Goal: Information Seeking & Learning: Learn about a topic

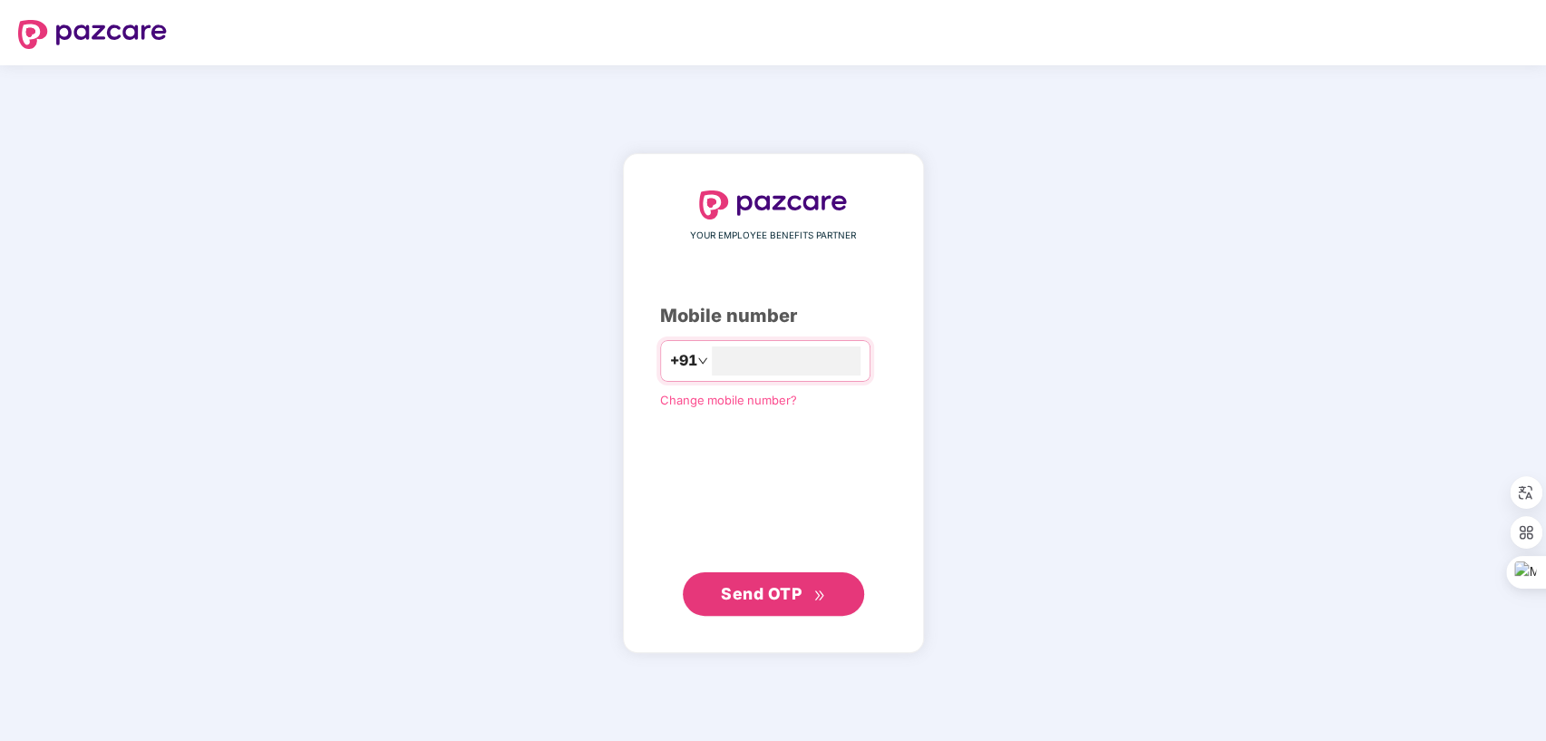
type input "**********"
click at [738, 582] on span "Send OTP" at bounding box center [773, 592] width 104 height 25
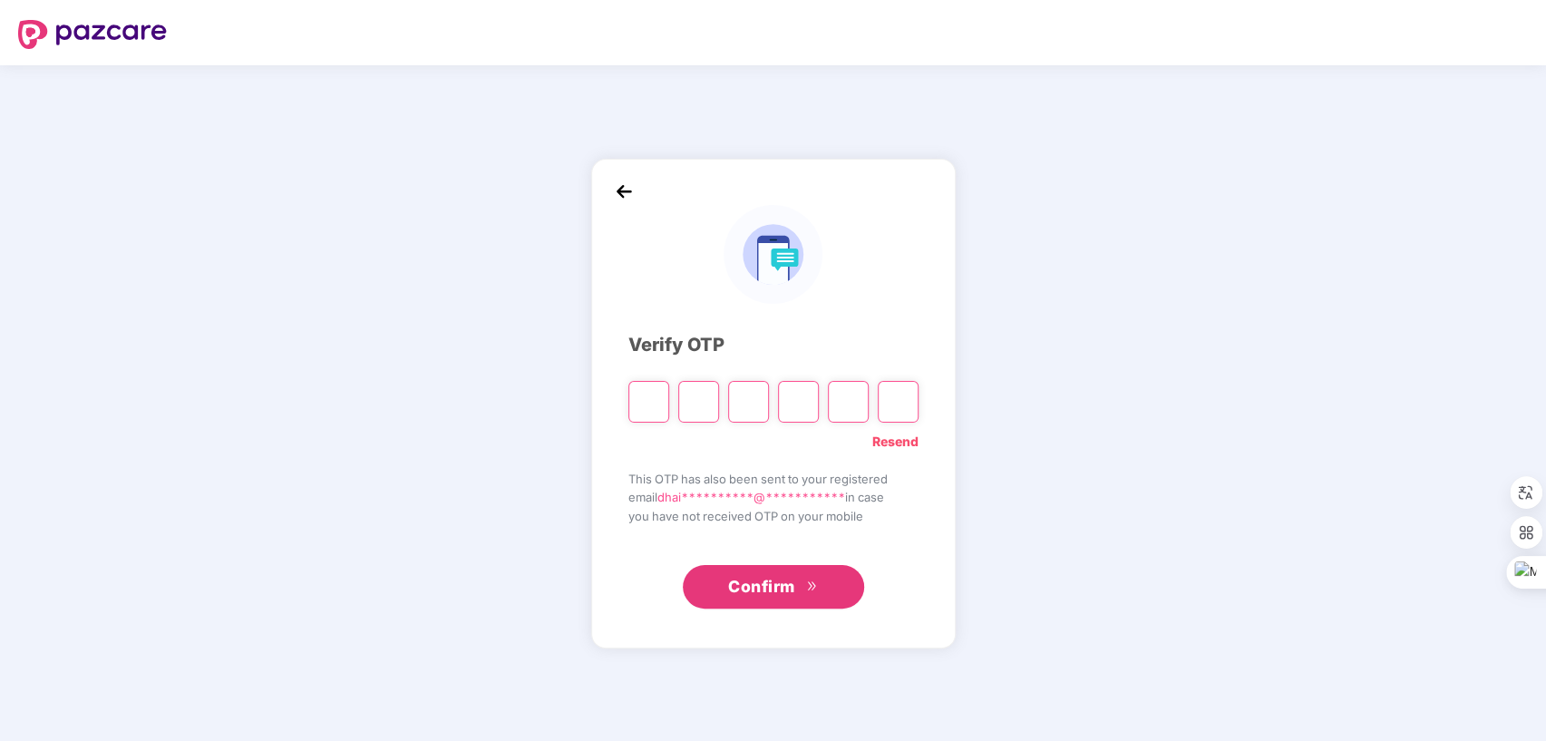
type input "*"
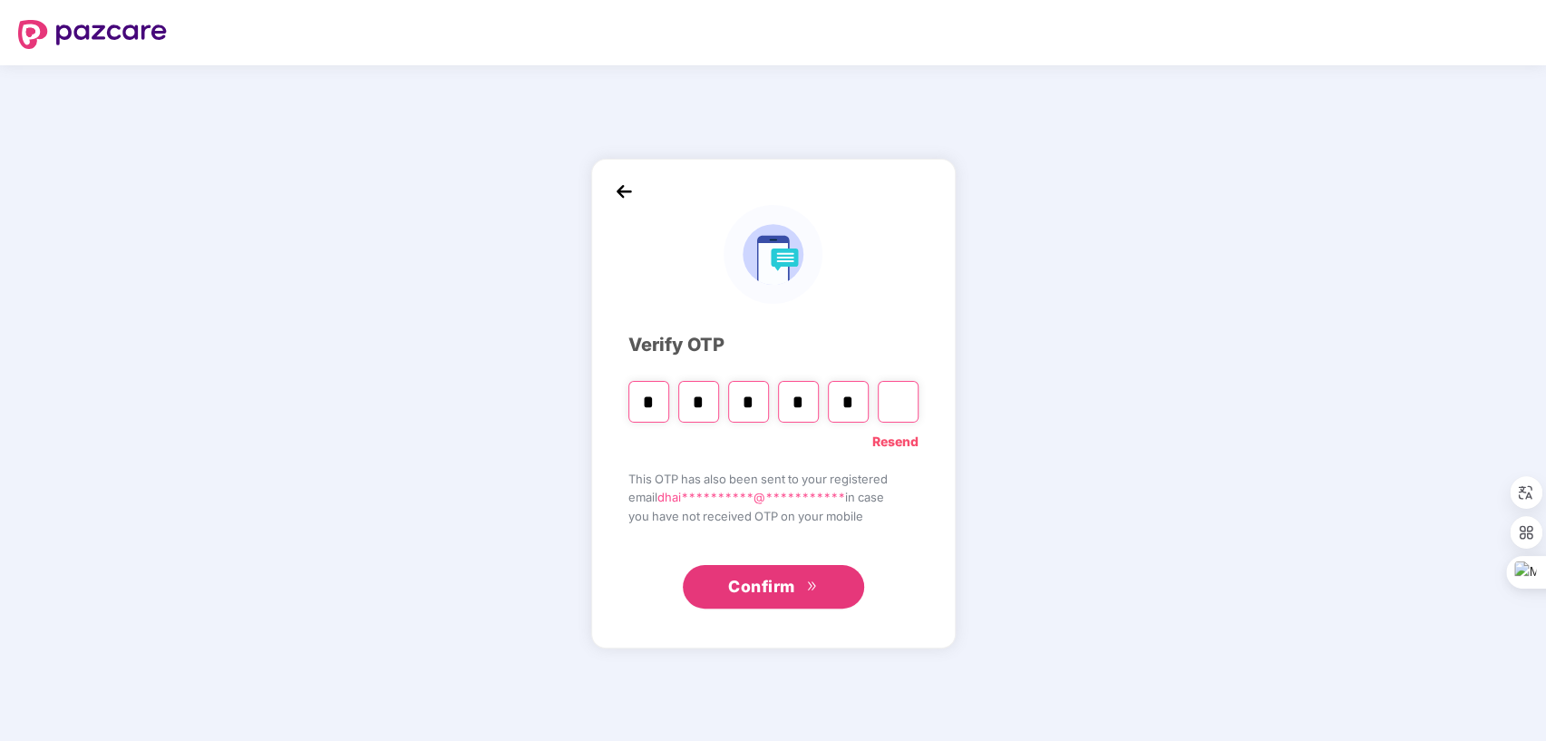
type input "*"
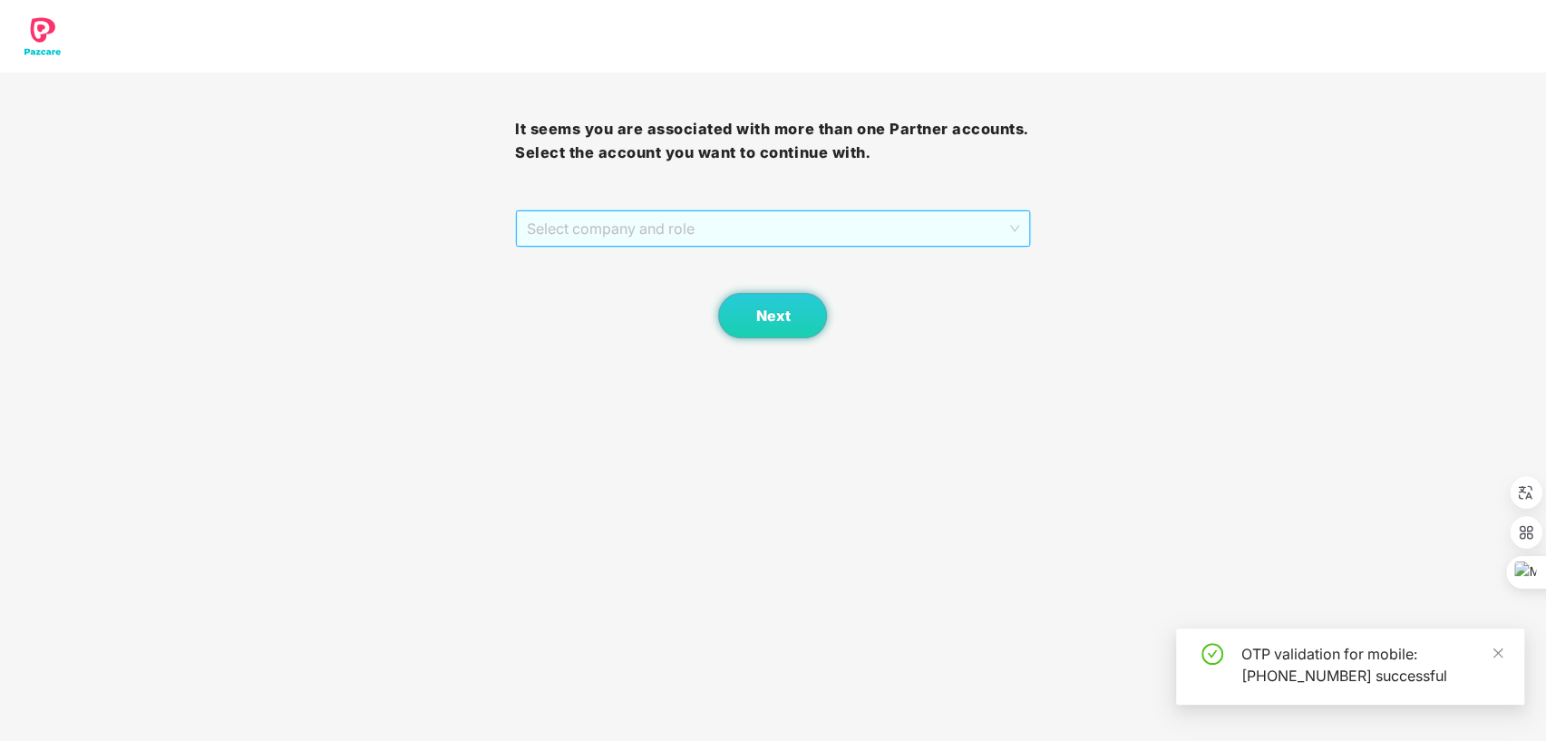
click at [883, 229] on span "Select company and role" at bounding box center [772, 228] width 491 height 34
click at [686, 265] on div "Pazcare - SALES" at bounding box center [772, 265] width 493 height 20
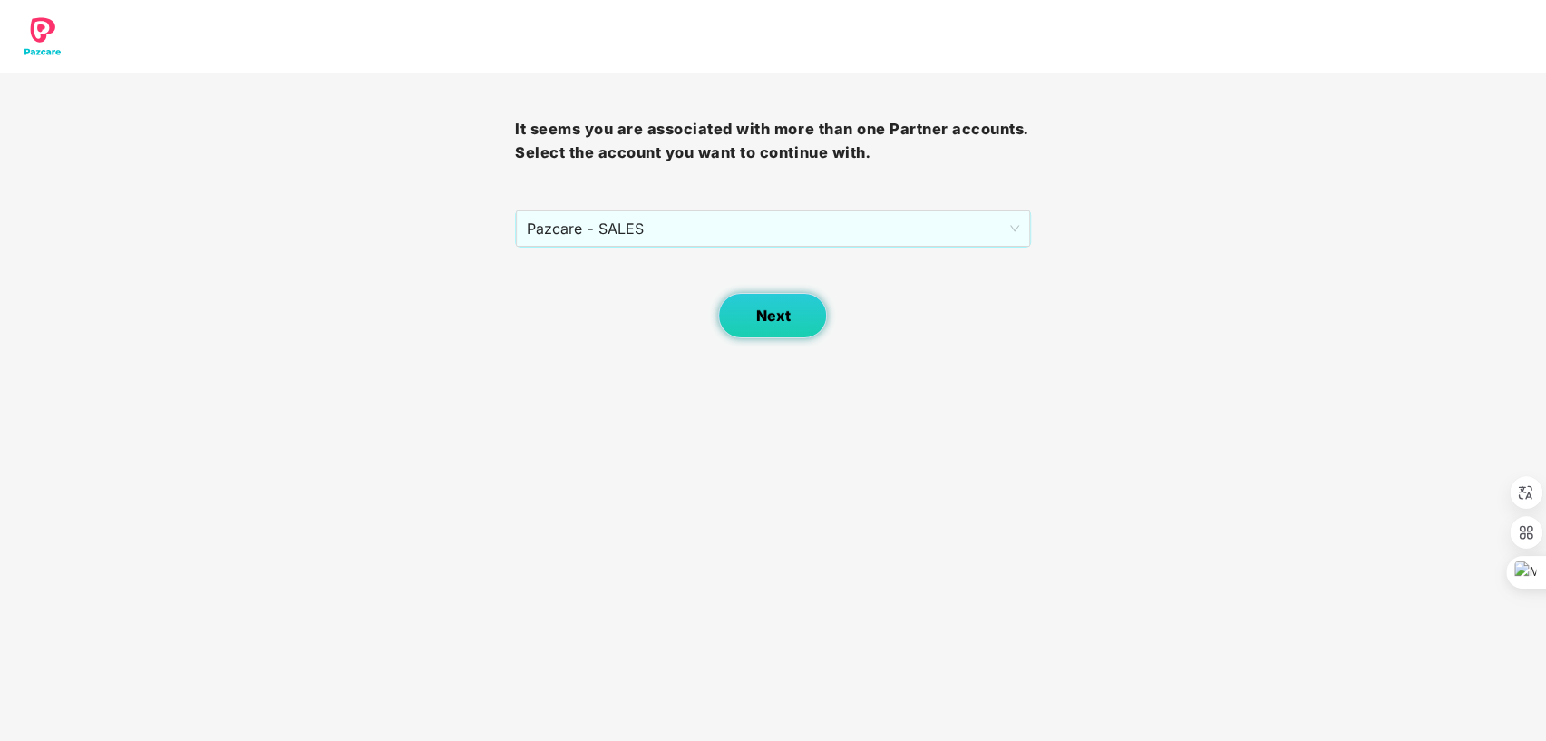
click at [755, 316] on span "Next" at bounding box center [772, 315] width 34 height 17
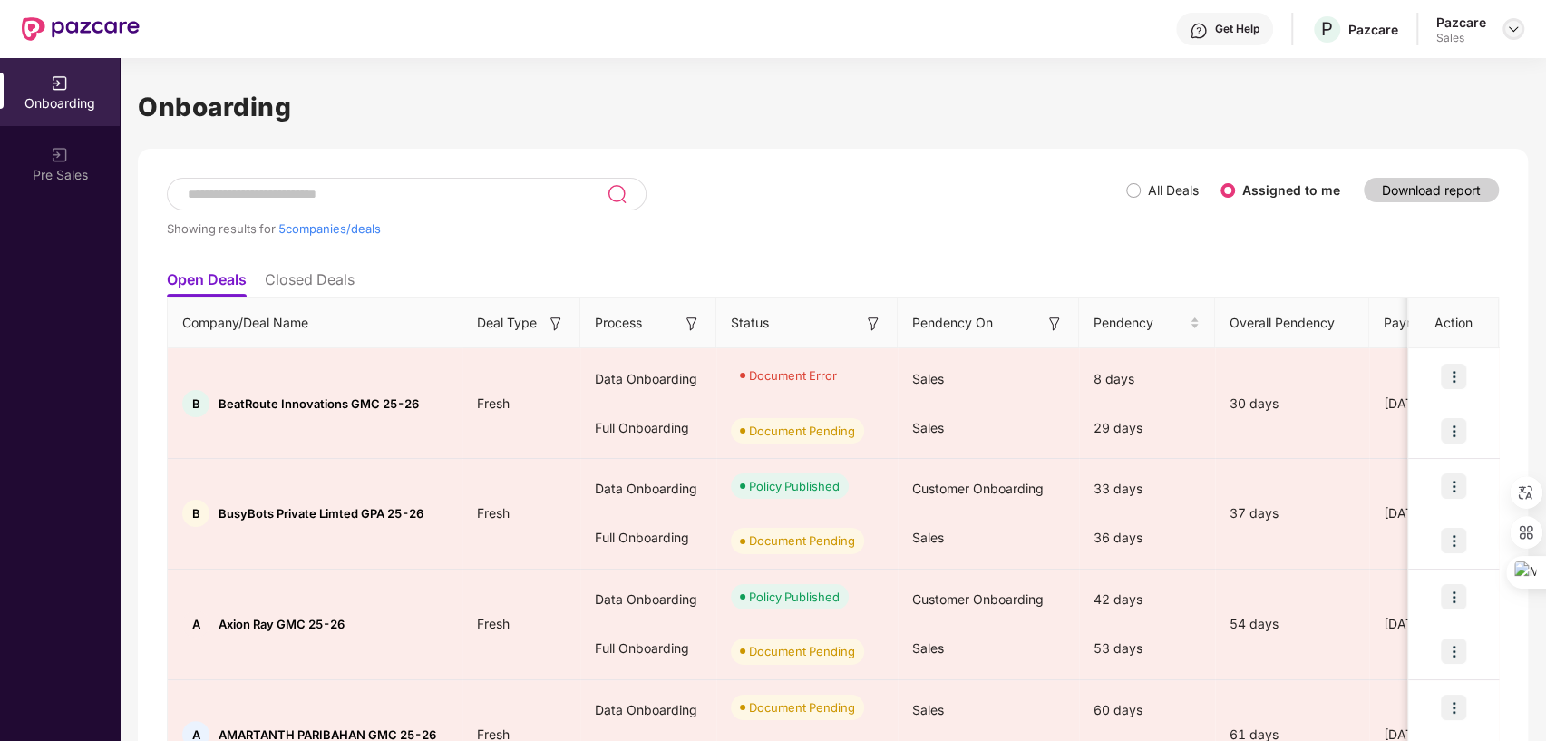
click at [1510, 26] on img at bounding box center [1513, 29] width 15 height 15
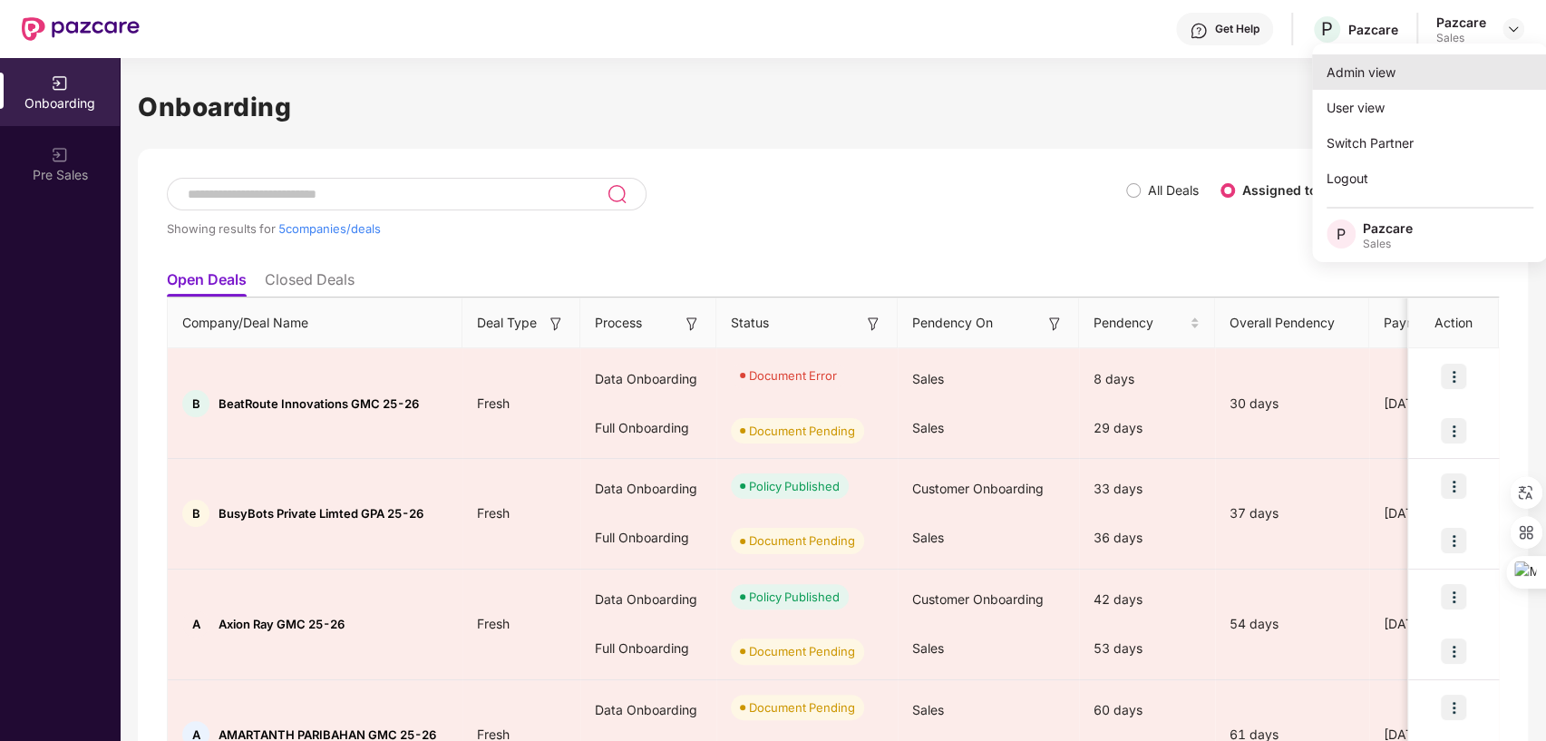
click at [1364, 71] on div "Admin view" at bounding box center [1430, 71] width 236 height 35
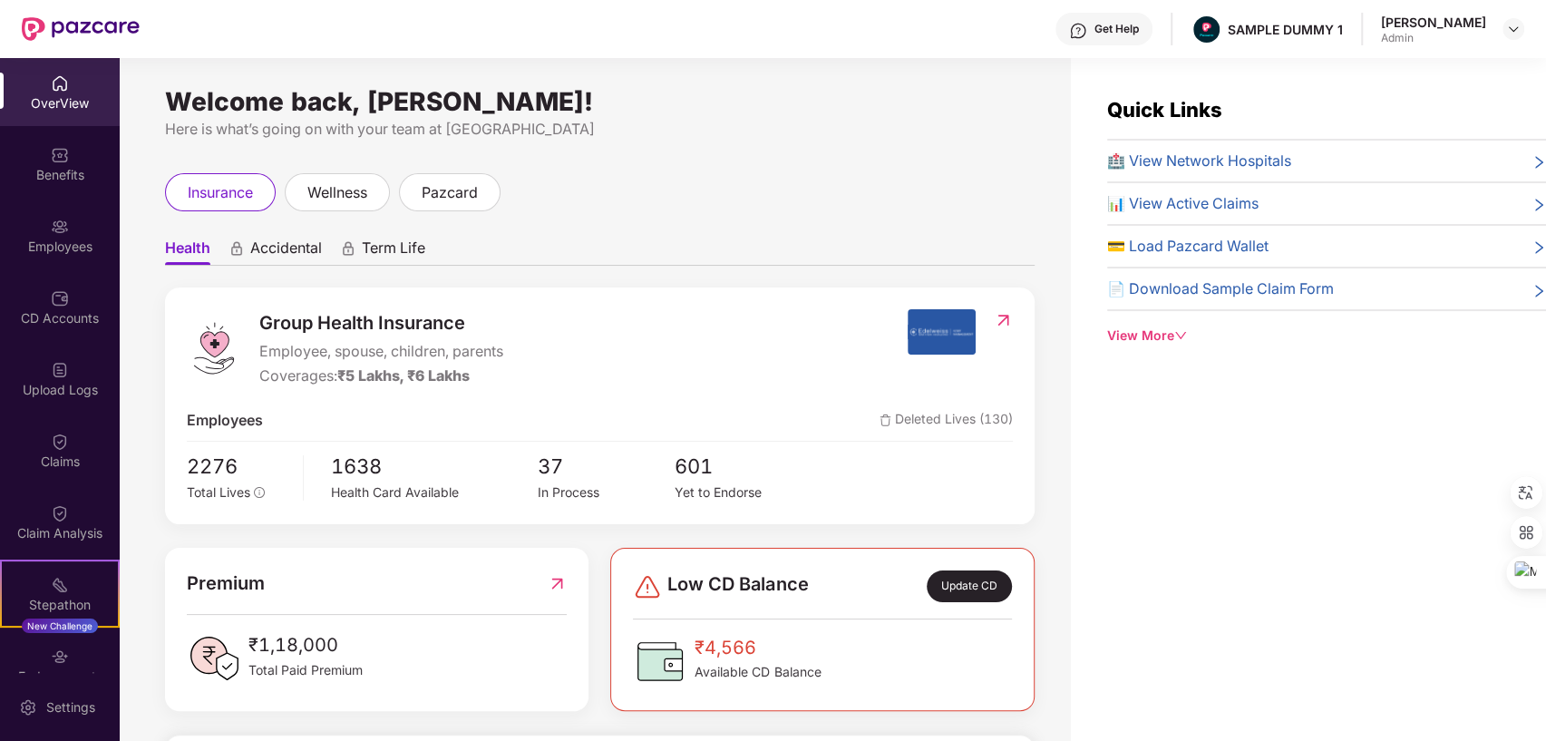
drag, startPoint x: 169, startPoint y: 96, endPoint x: 676, endPoint y: 90, distance: 507.8
click at [676, 90] on div "Welcome back, [PERSON_NAME]! Here is what’s going on with your team at Pazcare …" at bounding box center [595, 410] width 951 height 705
click at [994, 122] on div "Here is what’s going on with your team at [GEOGRAPHIC_DATA]" at bounding box center [600, 129] width 870 height 23
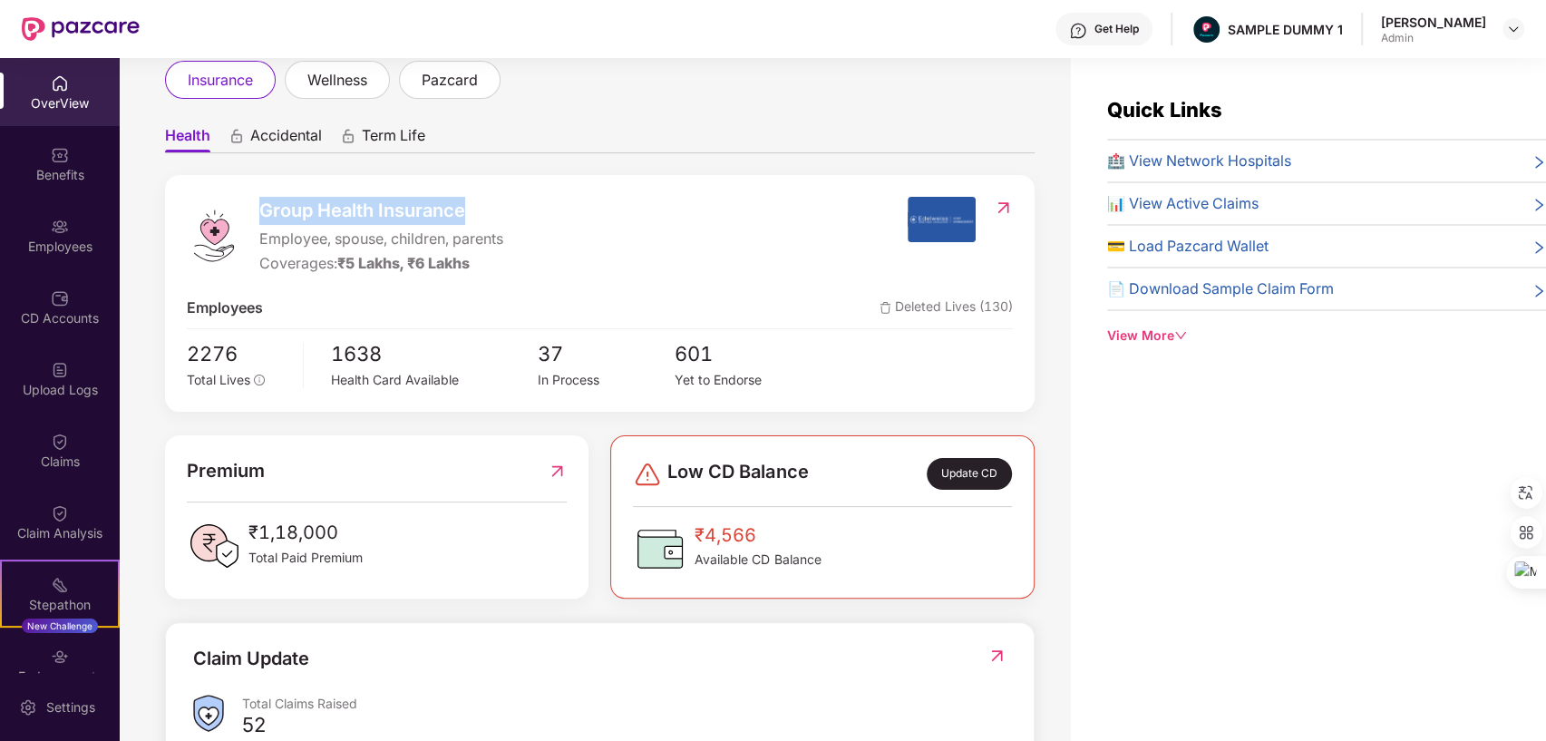
drag, startPoint x: 261, startPoint y: 213, endPoint x: 484, endPoint y: 200, distance: 223.4
click at [484, 200] on span "Group Health Insurance" at bounding box center [381, 211] width 244 height 28
click at [689, 216] on div "Group Health Insurance Employee, spouse, children, parents Coverages: ₹5 Lakhs,…" at bounding box center [547, 236] width 721 height 78
drag, startPoint x: 258, startPoint y: 236, endPoint x: 507, endPoint y: 232, distance: 248.5
click at [507, 232] on div "Group Health Insurance Employee, spouse, children, parents Coverages: ₹5 Lakhs,…" at bounding box center [547, 236] width 721 height 78
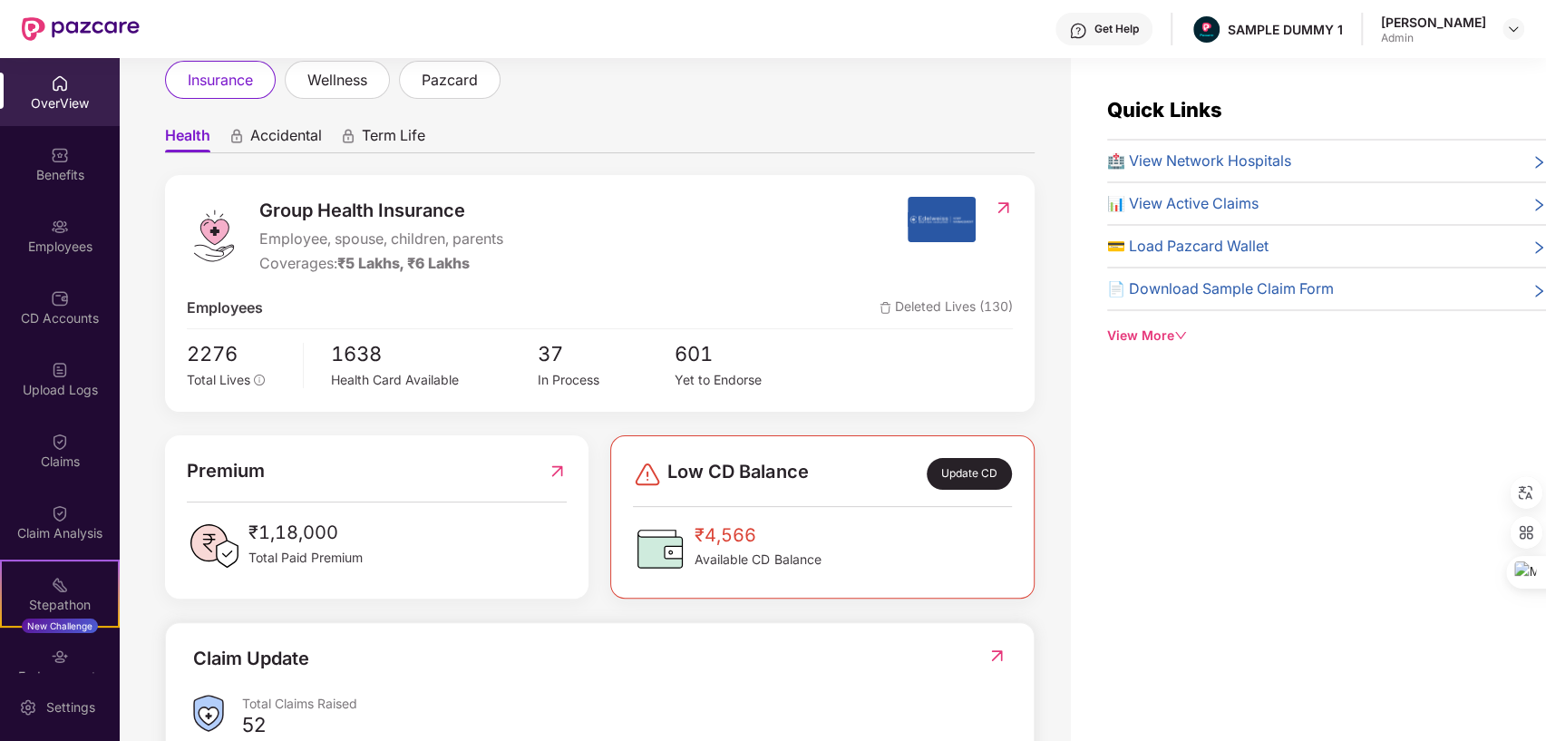
click at [653, 210] on div "Group Health Insurance Employee, spouse, children, parents Coverages: ₹5 Lakhs,…" at bounding box center [547, 236] width 721 height 78
drag, startPoint x: 262, startPoint y: 265, endPoint x: 406, endPoint y: 267, distance: 144.2
click at [406, 267] on div "Coverages: ₹5 Lakhs, ₹6 Lakhs" at bounding box center [381, 263] width 244 height 23
click at [686, 247] on div "Group Health Insurance Employee, spouse, children, parents Coverages: ₹5 Lakhs,…" at bounding box center [547, 236] width 721 height 78
